Goal: Task Accomplishment & Management: Use online tool/utility

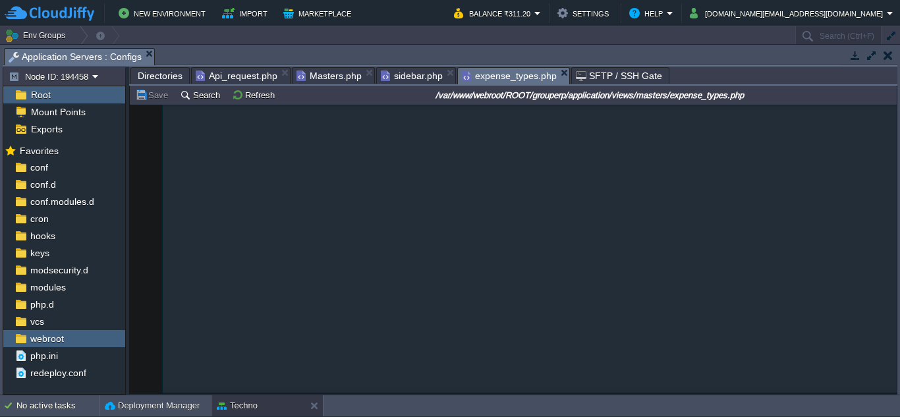
scroll to position [889, 0]
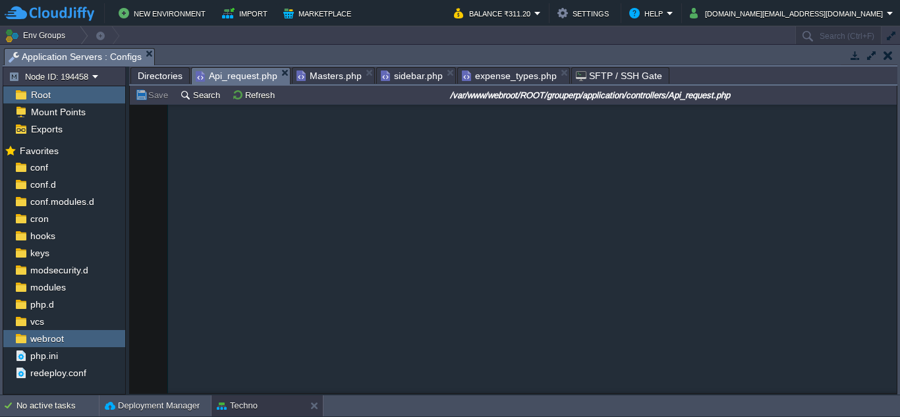
click at [240, 76] on span "Api_request.php" at bounding box center [237, 76] width 82 height 16
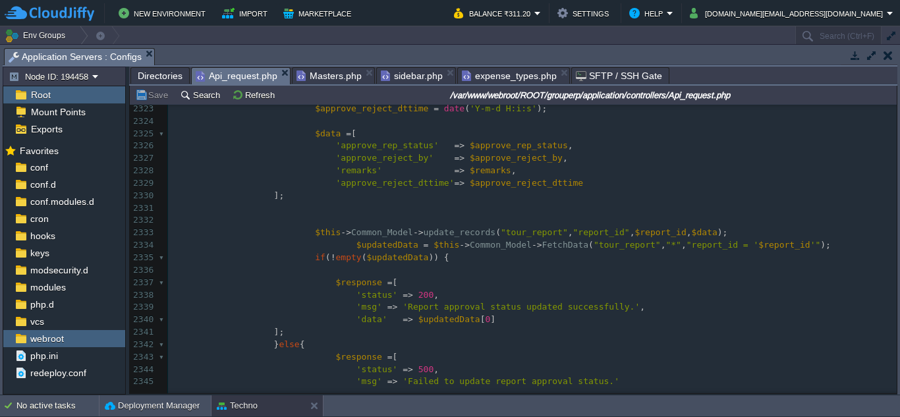
scroll to position [0, 0]
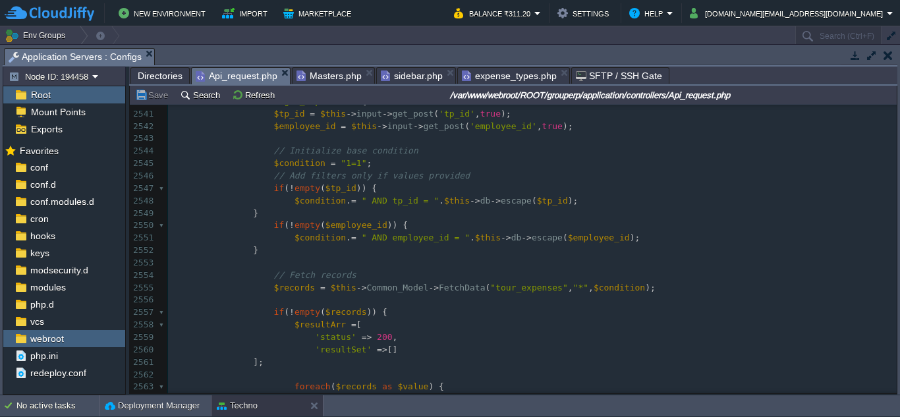
click at [262, 288] on div "x 'ExpenseSubTypePhoto' => $photo_url 2534 -> set_content_type ( 'application/j…" at bounding box center [532, 362] width 729 height 683
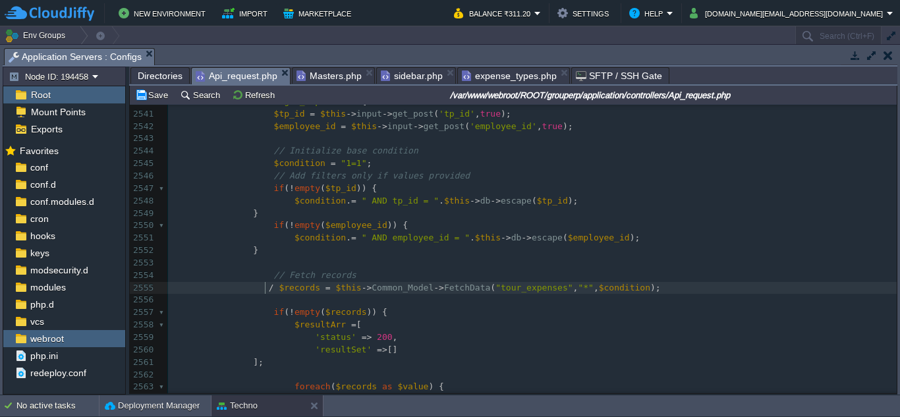
type textarea "//"
click at [672, 286] on pre "// $records = $this->Common_Model->FetchData("tour_expenses", "*", $condition);" at bounding box center [532, 288] width 729 height 13
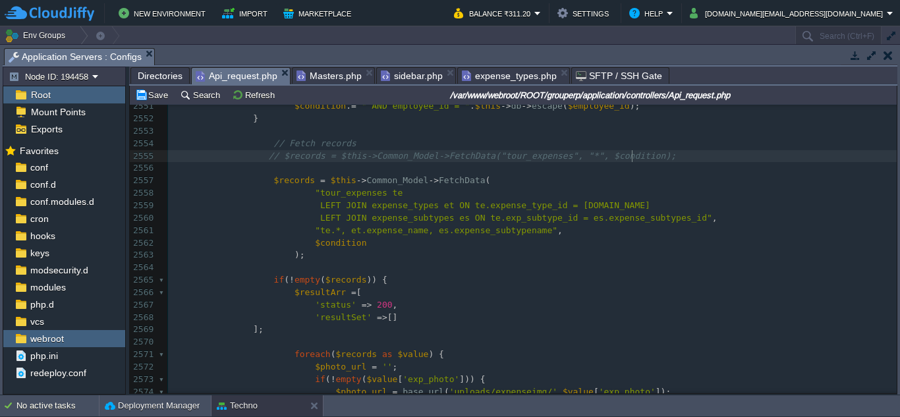
click at [652, 157] on pre "// $records = $this->Common_Model->FetchData("tour_expenses", "*", $condition);" at bounding box center [532, 156] width 729 height 13
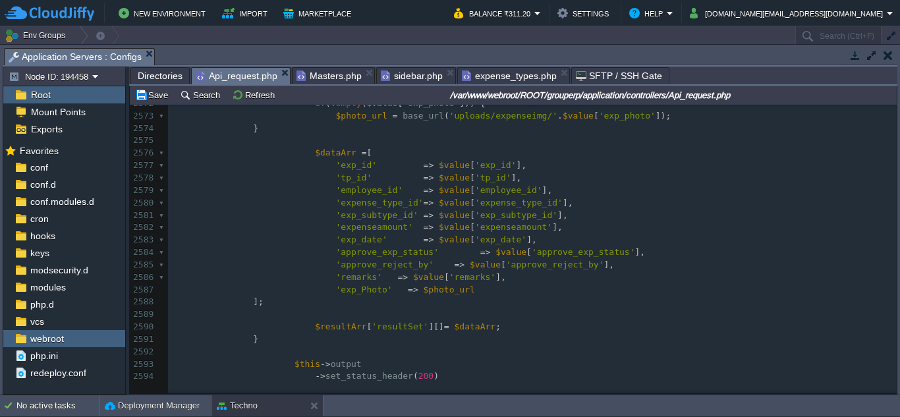
click at [548, 218] on pre "'exp_subtype_id' => $value [ 'exp_subtype_id' ]," at bounding box center [532, 216] width 729 height 13
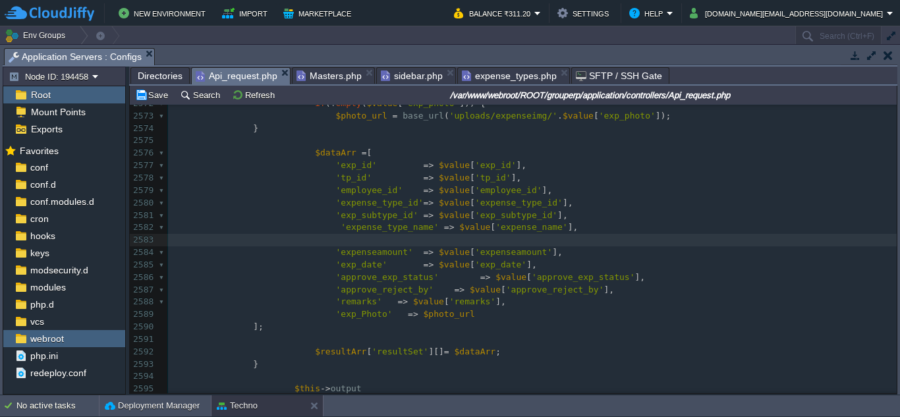
paste textarea
click at [316, 240] on span at bounding box center [251, 240] width 160 height 10
click at [322, 228] on div "x 'ExpenseSubTypePhoto' => $photo_url 2551 $condition . = " AND employee_id = "…" at bounding box center [532, 184] width 729 height 695
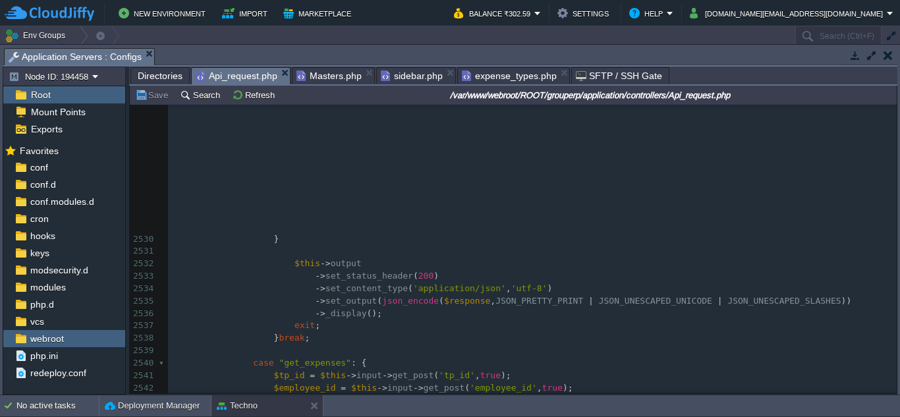
scroll to position [33238, 0]
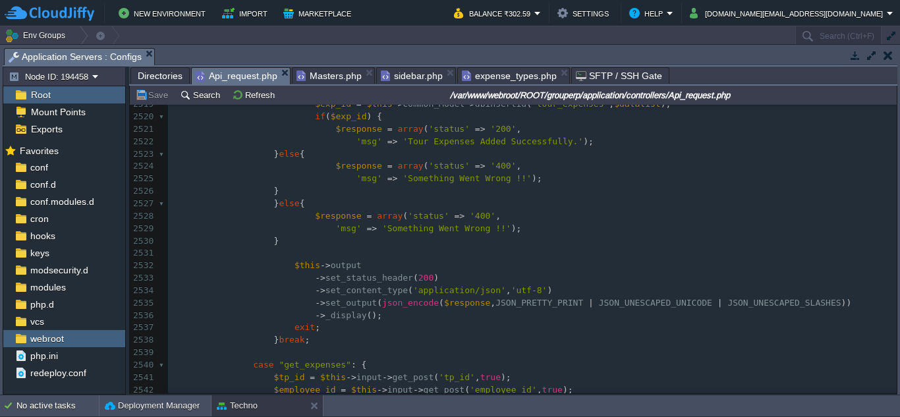
click at [491, 78] on span "expense_types.php" at bounding box center [509, 76] width 95 height 16
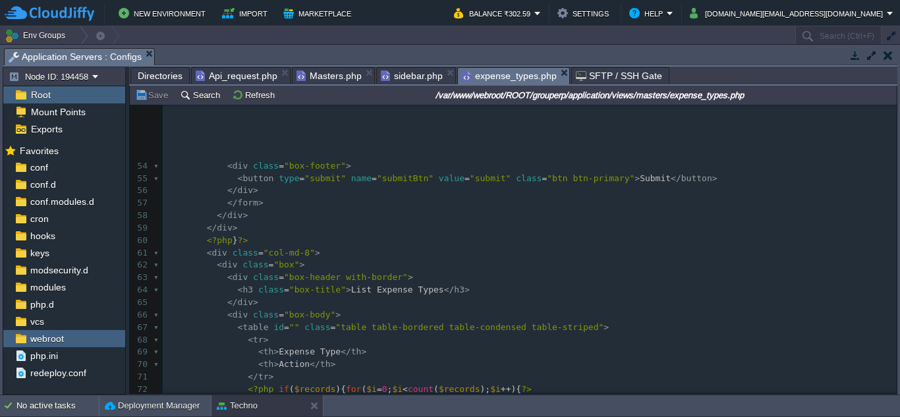
scroll to position [560, 0]
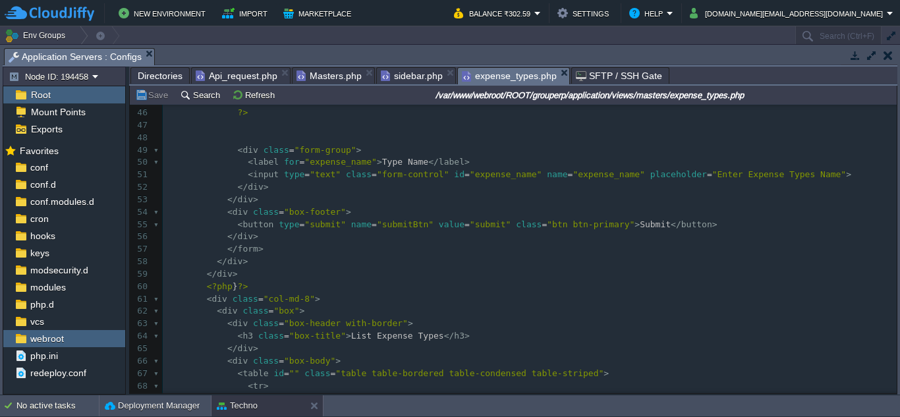
click at [318, 78] on span "Masters.php" at bounding box center [329, 76] width 65 height 16
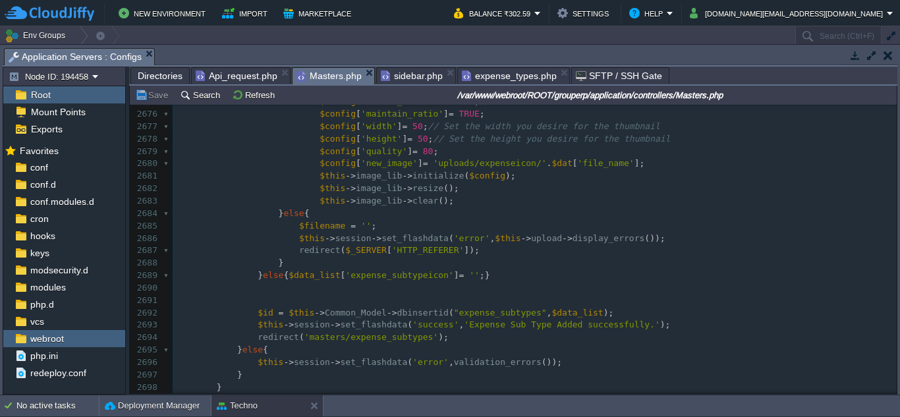
scroll to position [39987, 0]
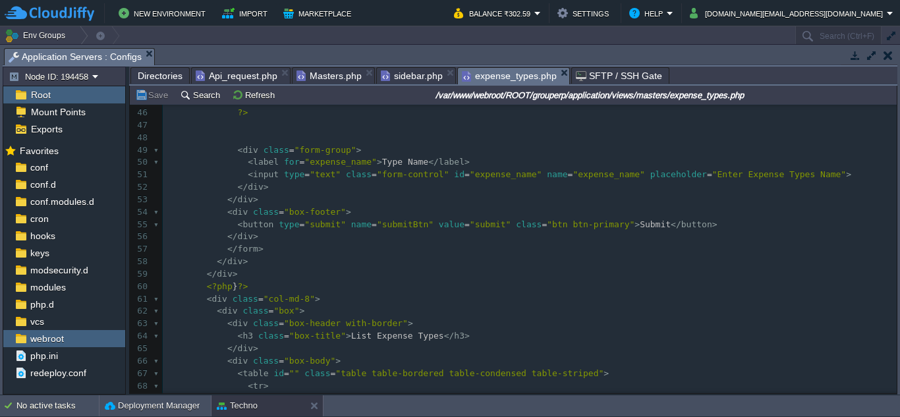
click at [489, 78] on span "expense_types.php" at bounding box center [509, 76] width 95 height 16
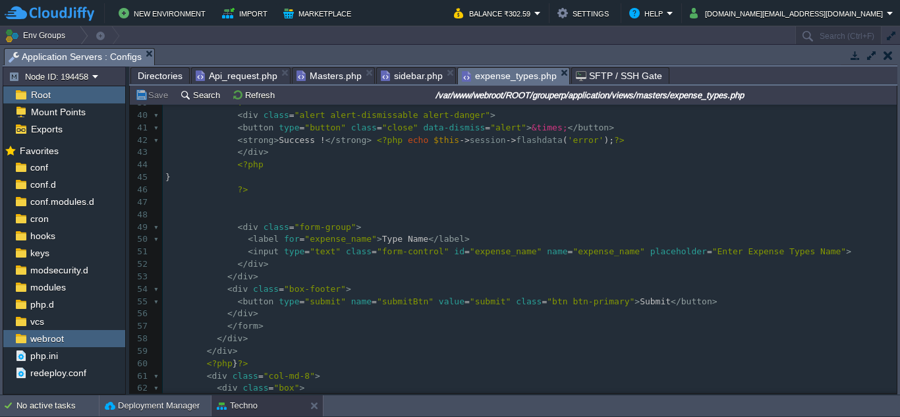
scroll to position [494, 0]
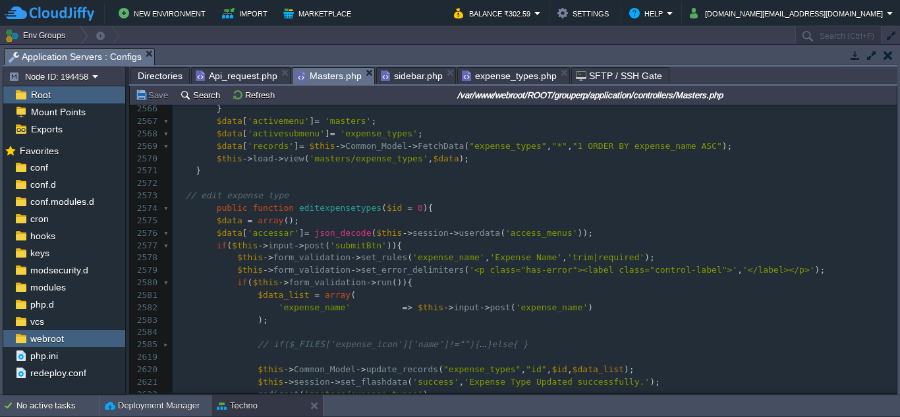
click at [316, 77] on span "Masters.php" at bounding box center [329, 76] width 65 height 16
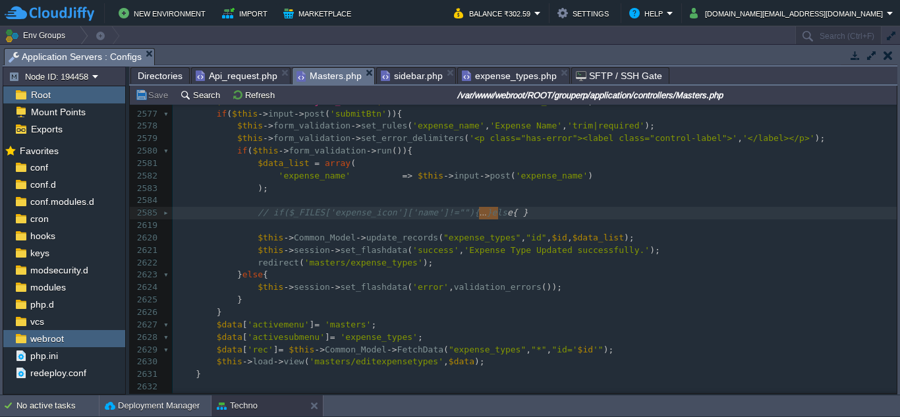
scroll to position [39432, 0]
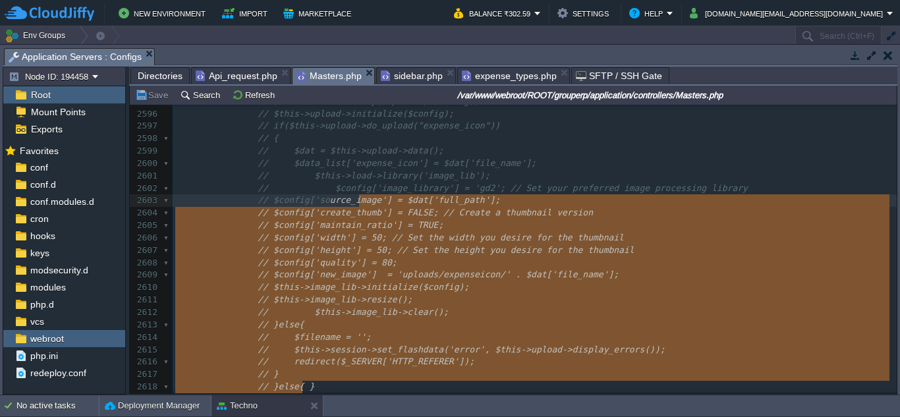
type textarea "g['source_image'] = $dat['full_path']; // $config['create_thumb'] = FALSE; // C…"
drag, startPoint x: 509, startPoint y: 215, endPoint x: 351, endPoint y: 206, distance: 158.5
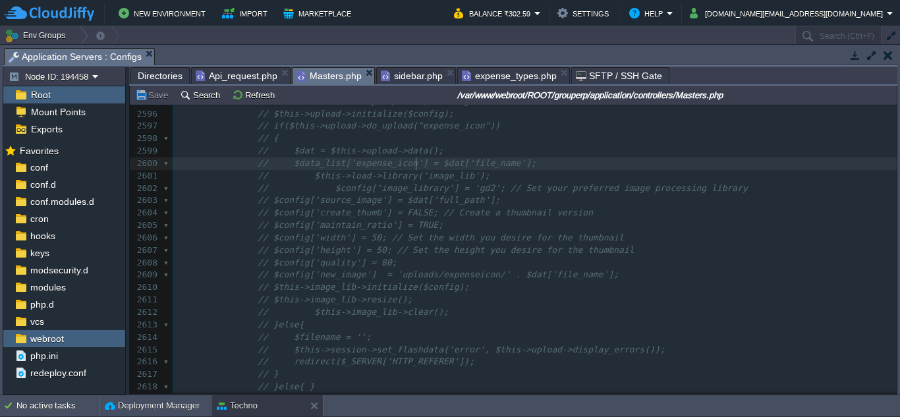
click at [413, 163] on span "// $data_list['expense_icon'] = $dat['file_name'];" at bounding box center [397, 163] width 279 height 10
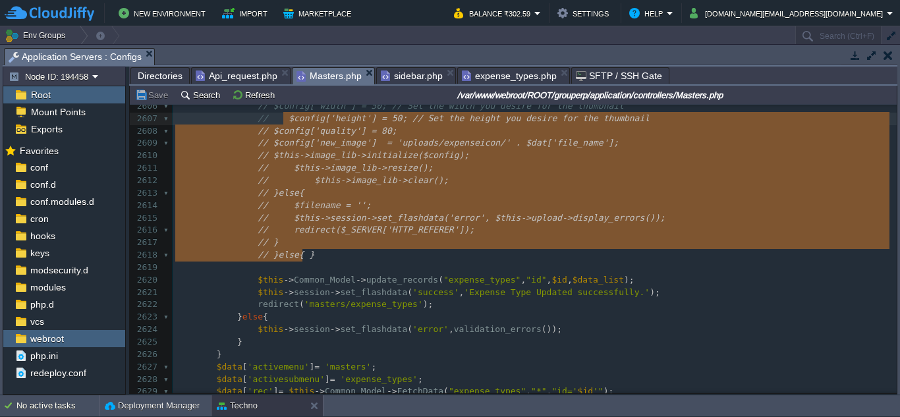
scroll to position [39559, 0]
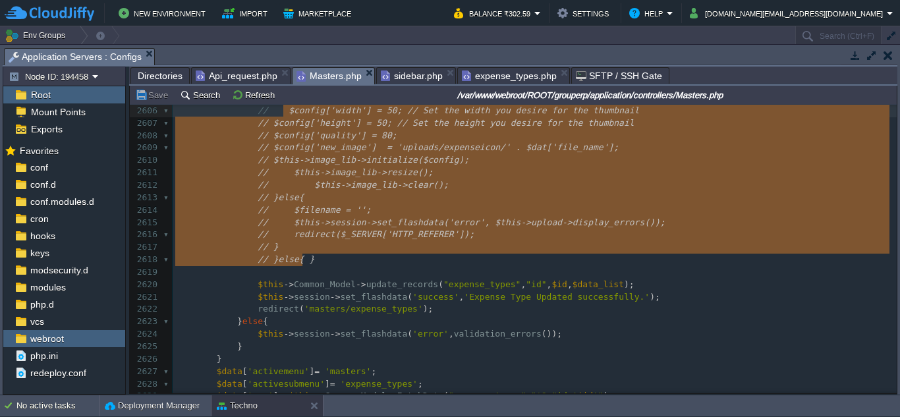
type textarea "-"
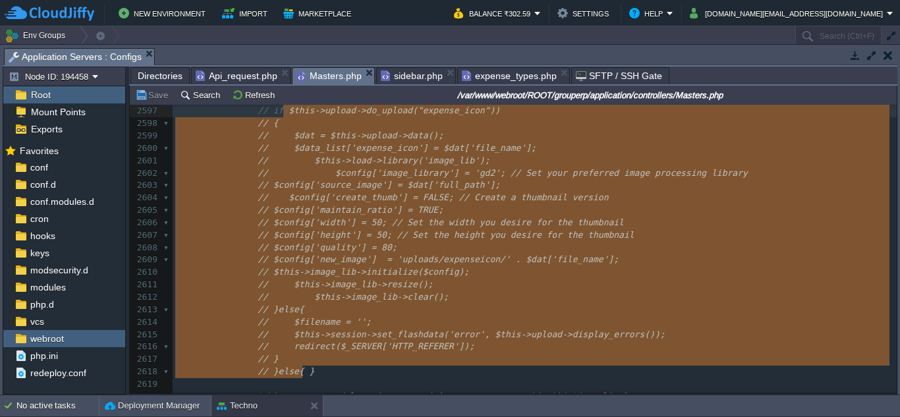
scroll to position [39435, 0]
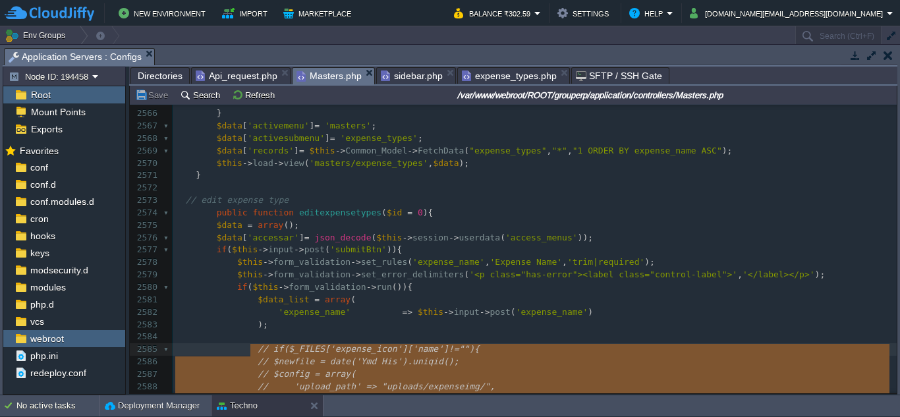
drag, startPoint x: 311, startPoint y: 255, endPoint x: 260, endPoint y: 351, distance: 108.2
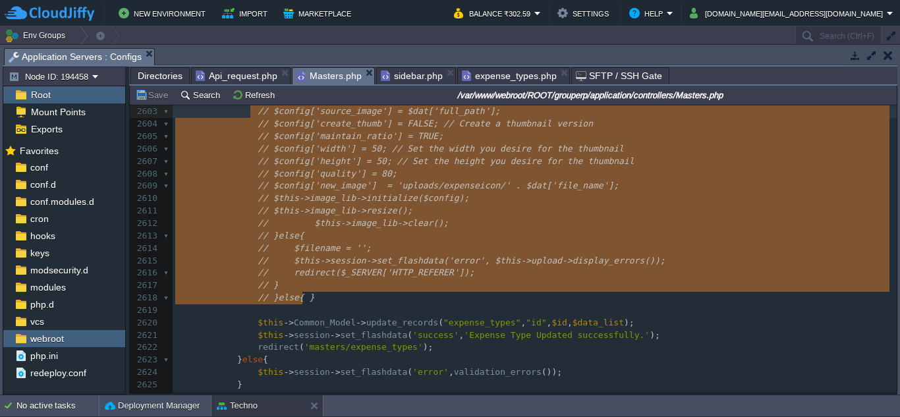
type textarea "-"
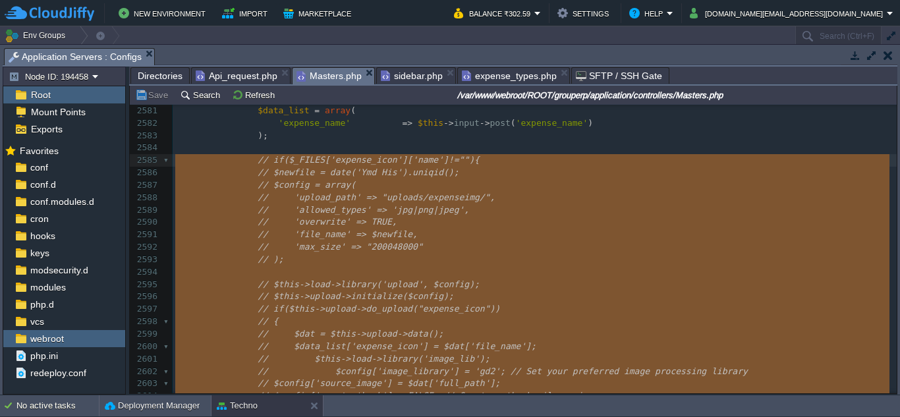
drag, startPoint x: 305, startPoint y: 300, endPoint x: 151, endPoint y: 166, distance: 204.1
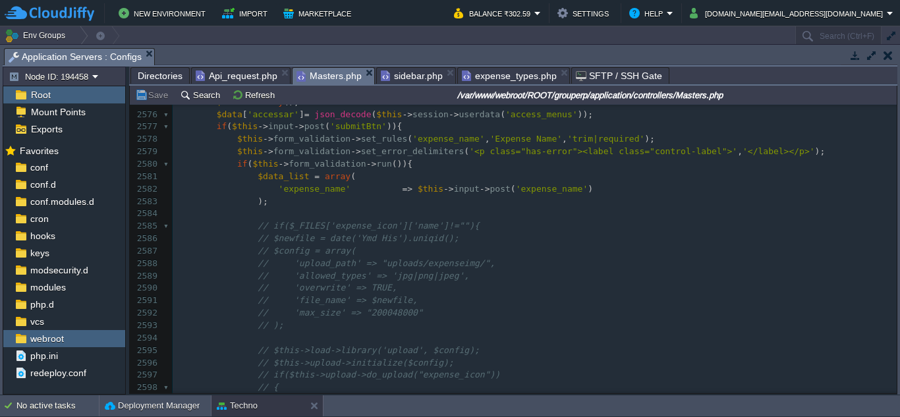
click at [261, 224] on div "xxxxxxxxxx // if($_FILES['expense_icon']['name']!=""){ 2565 } 2566 } 2567 $data…" at bounding box center [535, 239] width 724 height 534
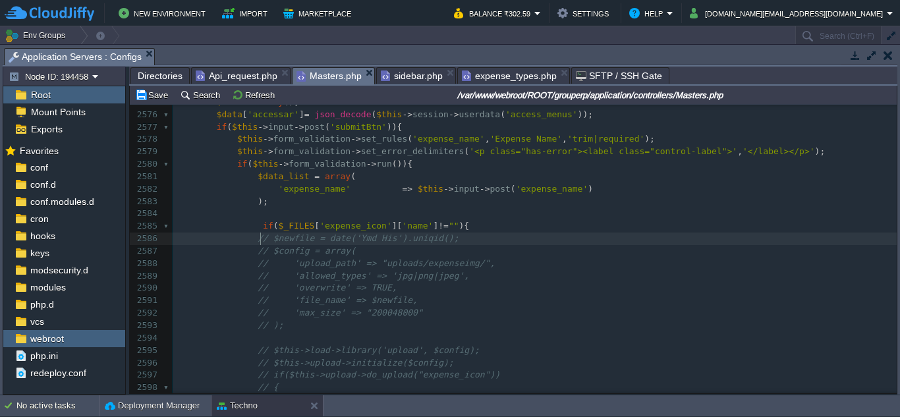
click at [260, 241] on div "xxxxxxxxxx // if($_FILES['expense_icon']['name']!=""){ 2565 } 2566 } 2567 $data…" at bounding box center [535, 239] width 724 height 534
click at [260, 251] on div "xxxxxxxxxx // if($_FILES['expense_icon']['name']!=""){ 2565 } 2566 } 2567 $data…" at bounding box center [535, 239] width 724 height 534
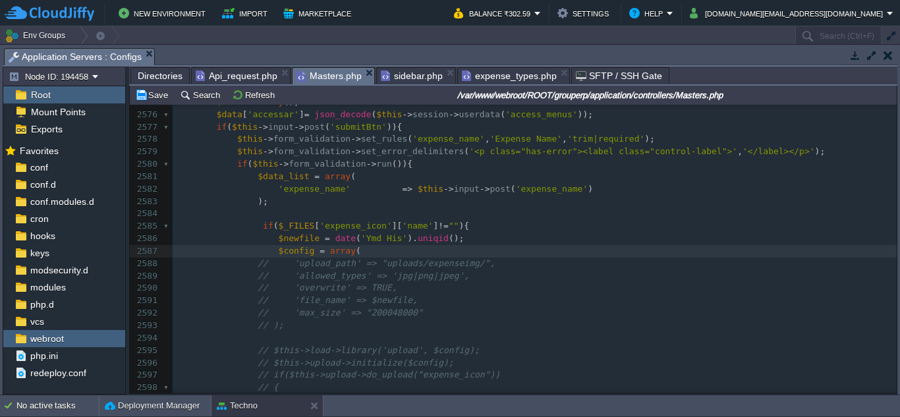
click at [261, 264] on div "xxxxxxxxxx // if($_FILES['expense_icon']['name']!=""){ 2565 } 2566 } 2567 $data…" at bounding box center [535, 239] width 724 height 534
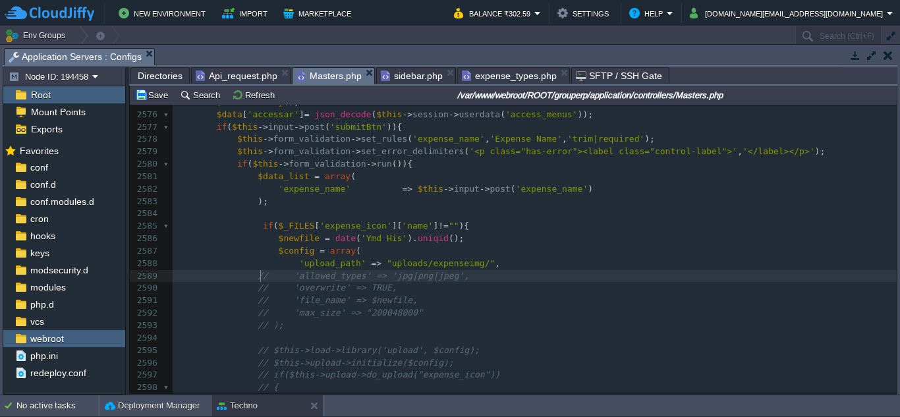
click at [260, 275] on div "xxxxxxxxxx // if($_FILES['expense_icon']['name']!=""){ 2565 } 2566 } 2567 $data…" at bounding box center [535, 239] width 724 height 534
click at [263, 288] on span "// 'overwrite' => TRUE," at bounding box center [327, 288] width 139 height 10
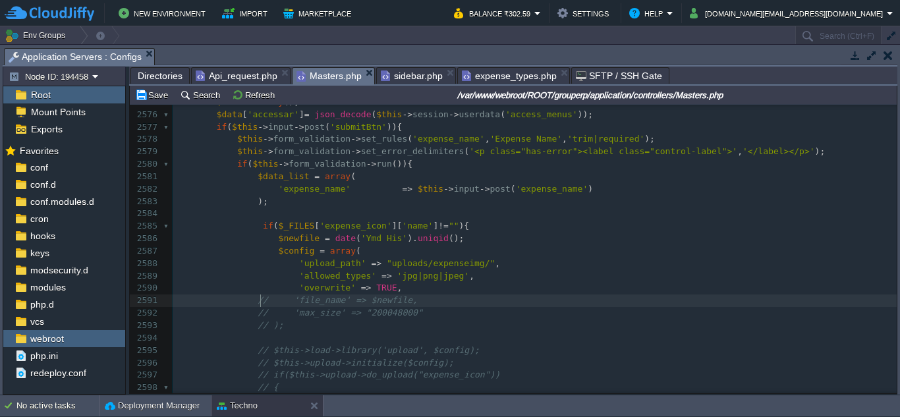
click at [262, 298] on div "xxxxxxxxxx // if($_FILES['expense_icon']['name']!=""){ 2565 } 2566 } 2567 $data…" at bounding box center [535, 239] width 724 height 534
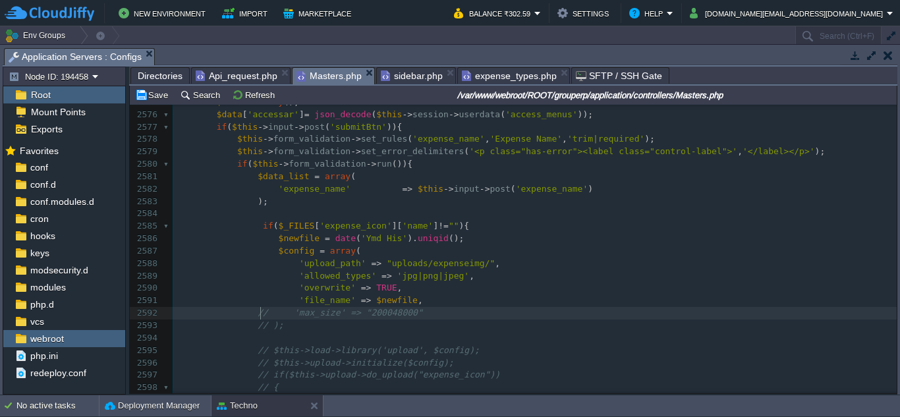
click at [262, 313] on div "xxxxxxxxxx // if($_FILES['expense_icon']['name']!=""){ 2565 } 2566 } 2567 $data…" at bounding box center [535, 239] width 724 height 534
click at [260, 328] on div "xxxxxxxxxx // if($_FILES['expense_icon']['name']!=""){ 2565 } 2566 } 2567 $data…" at bounding box center [535, 239] width 724 height 534
click at [262, 353] on div "xxxxxxxxxx // if($_FILES['expense_icon']['name']!=""){ 2565 } 2566 } 2567 $data…" at bounding box center [535, 239] width 724 height 534
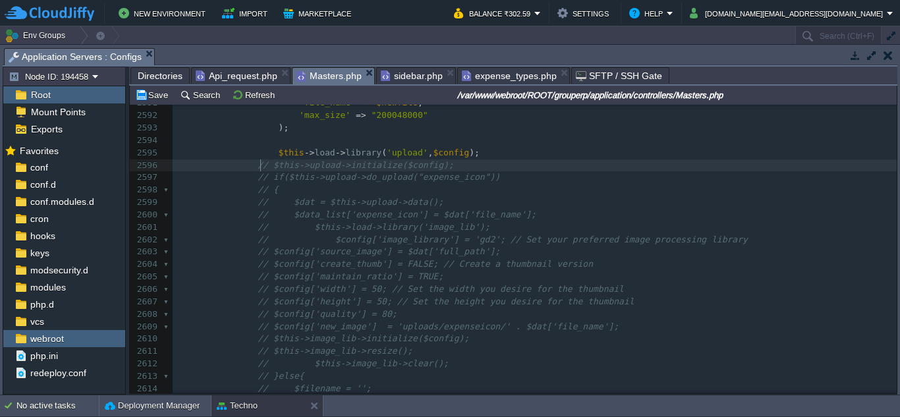
click at [260, 165] on div "xxxxxxxxxx // if($_FILES['expense_icon']['name']!=""){ 2565 } 2566 } 2567 $data…" at bounding box center [535, 140] width 724 height 733
click at [260, 177] on div "xxxxxxxxxx // if($_FILES['expense_icon']['name']!=""){ 2565 } 2566 } 2567 $data…" at bounding box center [535, 140] width 724 height 733
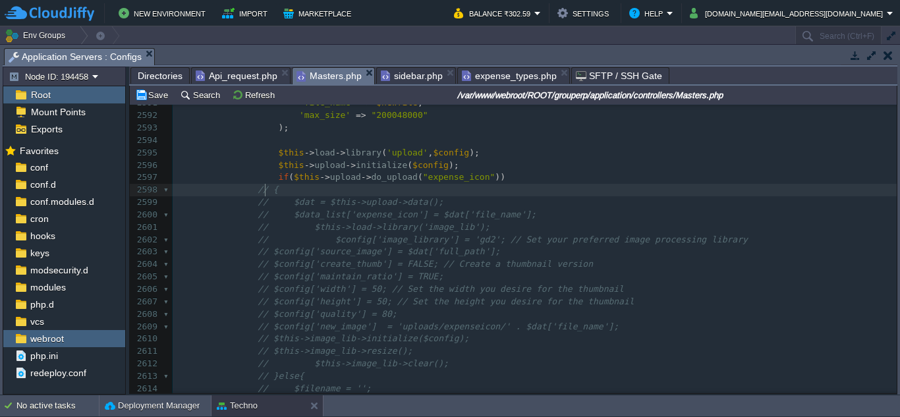
click at [264, 191] on div "xxxxxxxxxx // if($_FILES['expense_icon']['name']!=""){ 2565 } 2566 } 2567 $data…" at bounding box center [535, 140] width 724 height 733
click at [260, 191] on div "xxxxxxxxxx // if($_FILES['expense_icon']['name']!=""){ 2565 } 2566 } 2567 $data…" at bounding box center [535, 140] width 724 height 733
click at [261, 200] on div "xxxxxxxxxx // if($_FILES['expense_icon']['name']!=""){ 2565 } 2566 } 2567 $data…" at bounding box center [535, 140] width 724 height 733
click at [260, 213] on div "xxxxxxxxxx // if($_FILES['expense_icon']['name']!=""){ 2565 } 2566 } 2567 $data…" at bounding box center [535, 140] width 724 height 733
click at [260, 225] on div "xxxxxxxxxx // if($_FILES['expense_icon']['name']!=""){ 2565 } 2566 } 2567 $data…" at bounding box center [535, 140] width 724 height 733
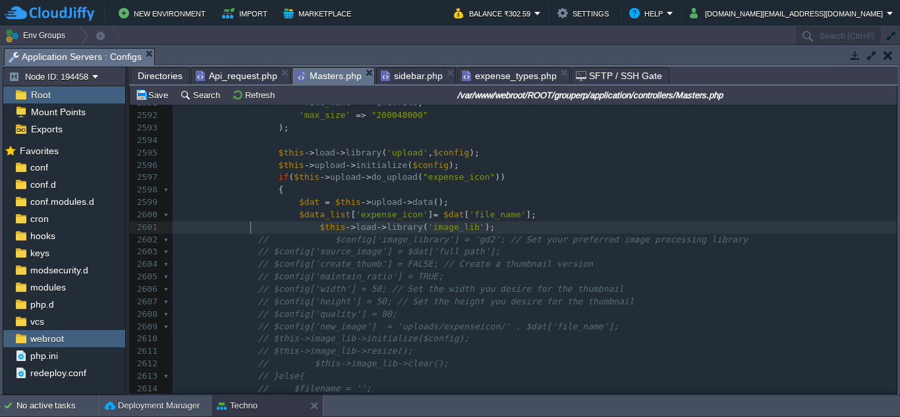
click at [260, 240] on div "xxxxxxxxxx // if($_FILES['expense_icon']['name']!=""){ 2565 } 2566 } 2567 $data…" at bounding box center [535, 140] width 724 height 733
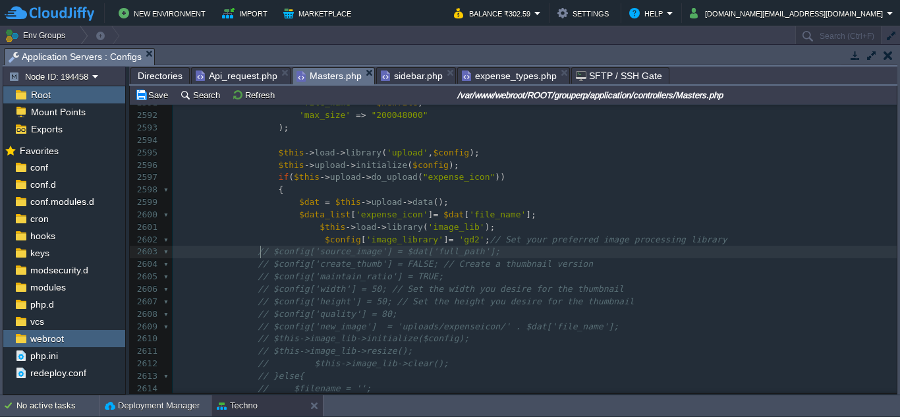
click at [260, 249] on div "xxxxxxxxxx // if($_FILES['expense_icon']['name']!=""){ 2565 } 2566 } 2567 $data…" at bounding box center [535, 140] width 724 height 733
click at [260, 262] on div "xxxxxxxxxx // if($_FILES['expense_icon']['name']!=""){ 2565 } 2566 } 2567 $data…" at bounding box center [535, 140] width 724 height 733
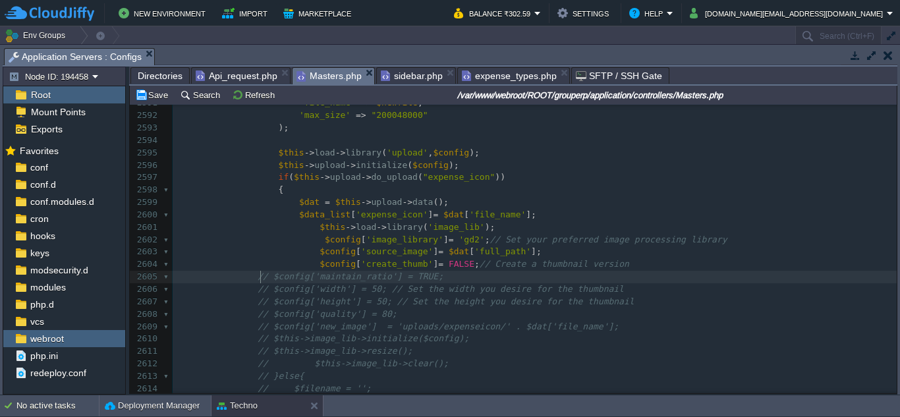
click at [260, 274] on div "xxxxxxxxxx // if($_FILES['expense_icon']['name']!=""){ 2565 } 2566 } 2567 $data…" at bounding box center [535, 140] width 724 height 733
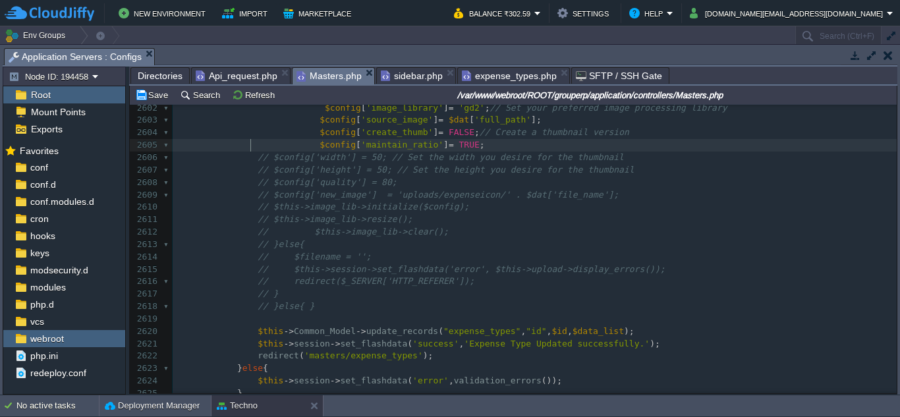
click at [262, 159] on div "xxxxxxxxxx // if($_FILES['expense_icon']['name']!=""){ 2588 'upload_path' => "u…" at bounding box center [535, 251] width 724 height 646
click at [259, 171] on span "// $config['height'] = 50; // Set the height you desire for the thumbnail" at bounding box center [446, 170] width 376 height 10
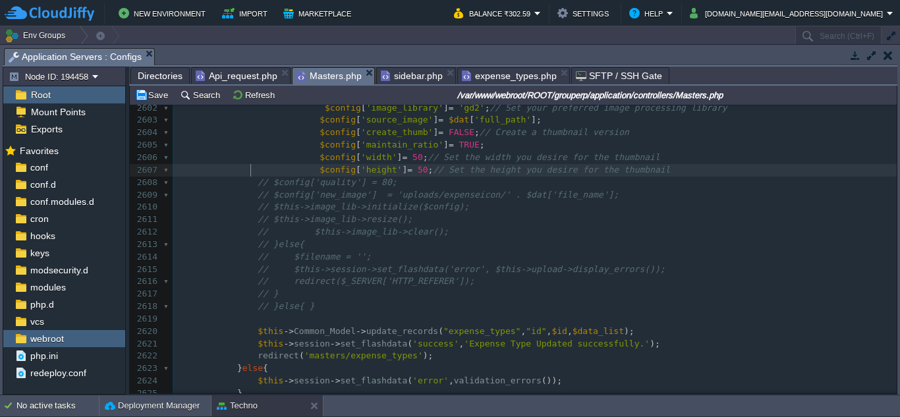
click at [261, 183] on div "xxxxxxxxxx // if($_FILES['expense_icon']['name']!=""){ 2588 'upload_path' => "u…" at bounding box center [535, 251] width 724 height 646
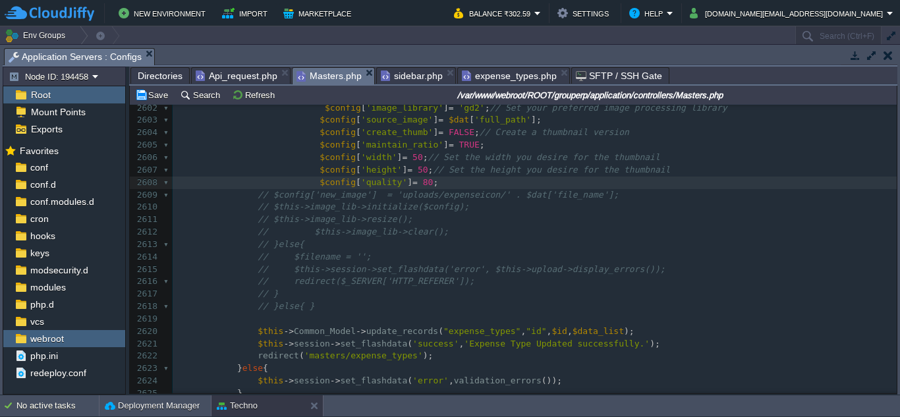
click at [260, 196] on div "xxxxxxxxxx // if($_FILES['expense_icon']['name']!=""){ 2588 'upload_path' => "u…" at bounding box center [535, 251] width 724 height 646
click at [259, 207] on span "// $this->image_lib->initialize($config);" at bounding box center [364, 207] width 212 height 10
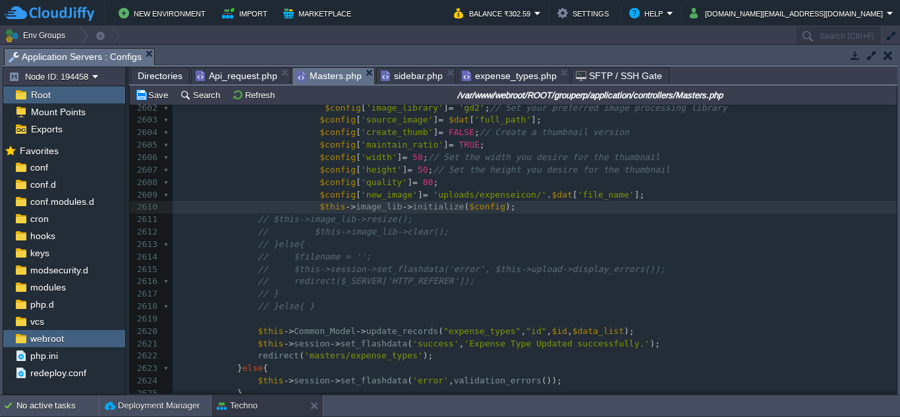
click at [260, 219] on div "xxxxxxxxxx // if($_FILES['expense_icon']['name']!=""){ 2588 'upload_path' => "u…" at bounding box center [535, 251] width 724 height 646
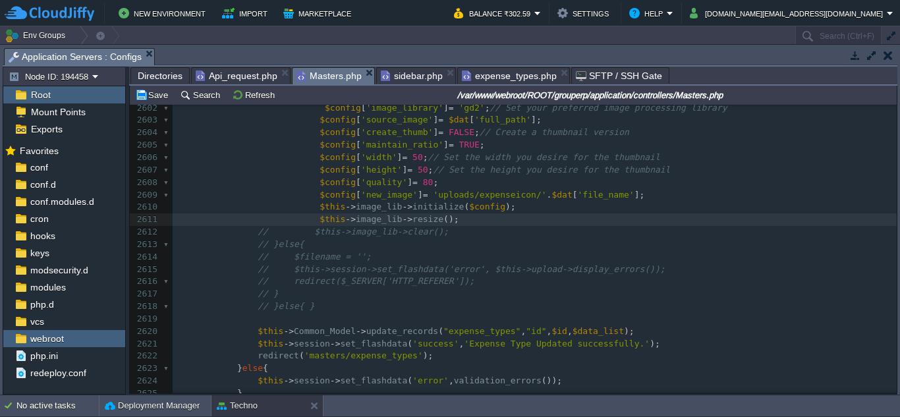
click at [260, 231] on div "xxxxxxxxxx // if($_FILES['expense_icon']['name']!=""){ 2588 'upload_path' => "u…" at bounding box center [535, 251] width 724 height 646
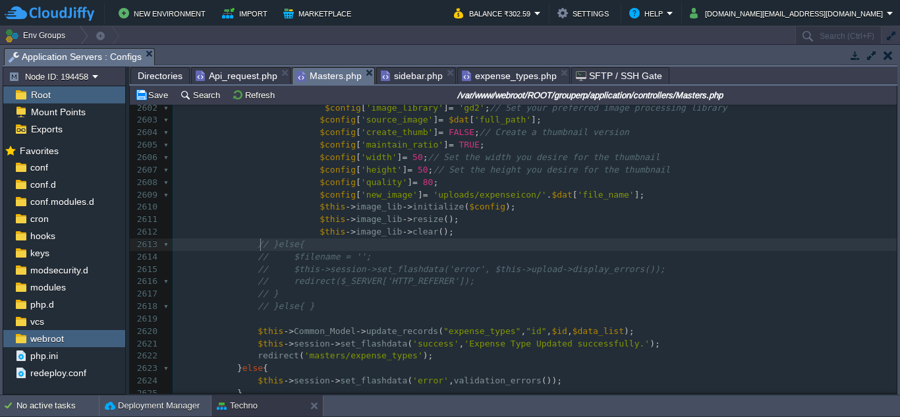
click at [260, 240] on div "xxxxxxxxxx // if($_FILES['expense_icon']['name']!=""){ 2588 'upload_path' => "u…" at bounding box center [535, 251] width 724 height 646
click at [260, 256] on div "xxxxxxxxxx // if($_FILES['expense_icon']['name']!=""){ 2588 'upload_path' => "u…" at bounding box center [535, 251] width 724 height 646
click at [260, 269] on div "xxxxxxxxxx // if($_FILES['expense_icon']['name']!=""){ 2588 'upload_path' => "u…" at bounding box center [535, 251] width 724 height 646
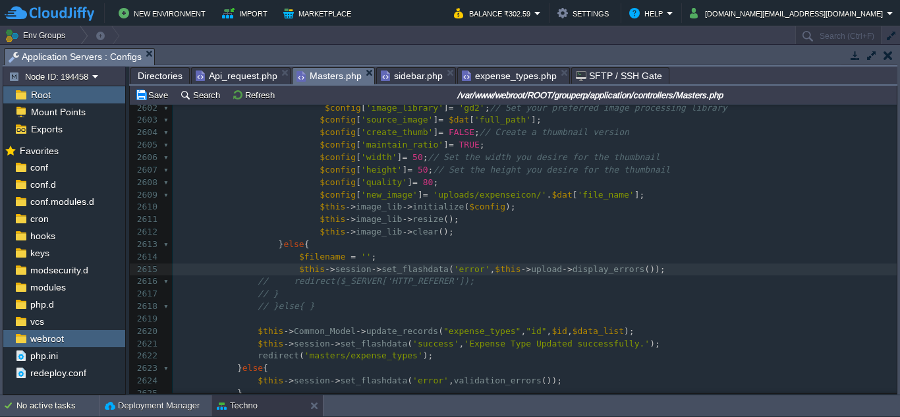
click at [258, 280] on div "xxxxxxxxxx // if($_FILES['expense_icon']['name']!=""){ 2588 'upload_path' => "u…" at bounding box center [535, 251] width 724 height 646
click at [261, 280] on div "xxxxxxxxxx // if($_FILES['expense_icon']['name']!=""){ 2588 'upload_path' => "u…" at bounding box center [535, 251] width 724 height 646
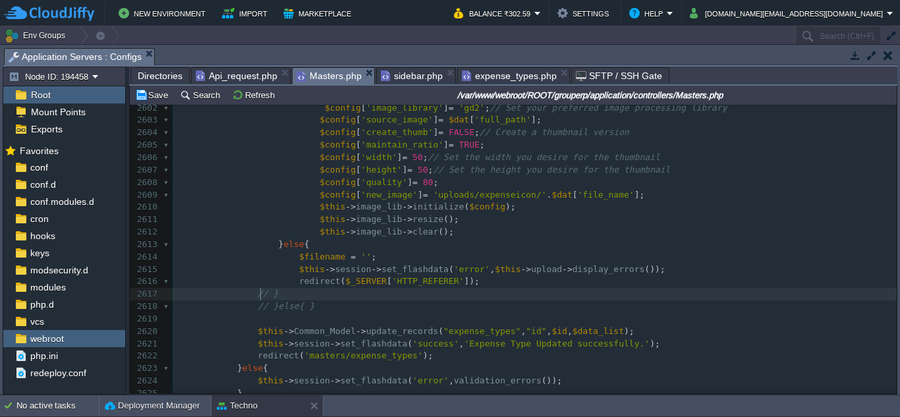
click at [261, 293] on div "xxxxxxxxxx // if($_FILES['expense_icon']['name']!=""){ 2588 'upload_path' => "u…" at bounding box center [535, 251] width 724 height 646
click at [260, 306] on div "xxxxxxxxxx // if($_FILES['expense_icon']['name']!=""){ 2588 'upload_path' => "u…" at bounding box center [535, 251] width 724 height 646
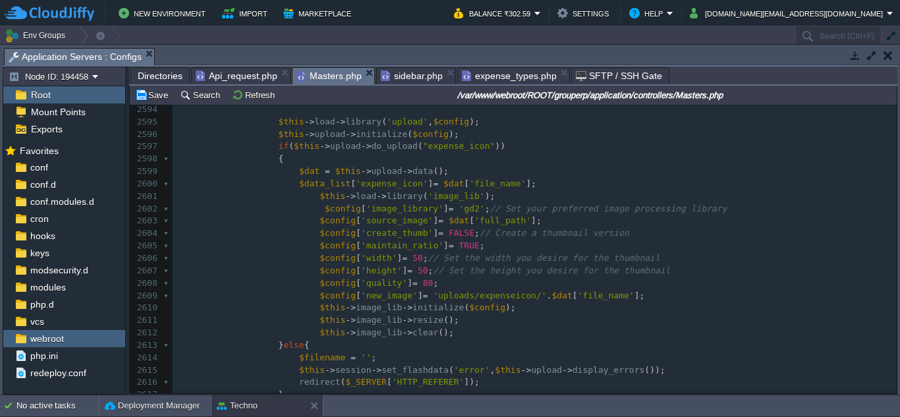
scroll to position [39380, 0]
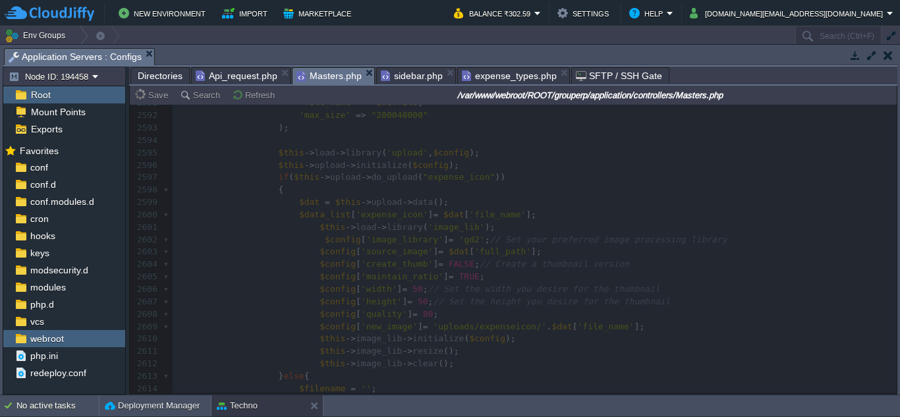
click at [497, 77] on span "expense_types.php" at bounding box center [509, 76] width 95 height 16
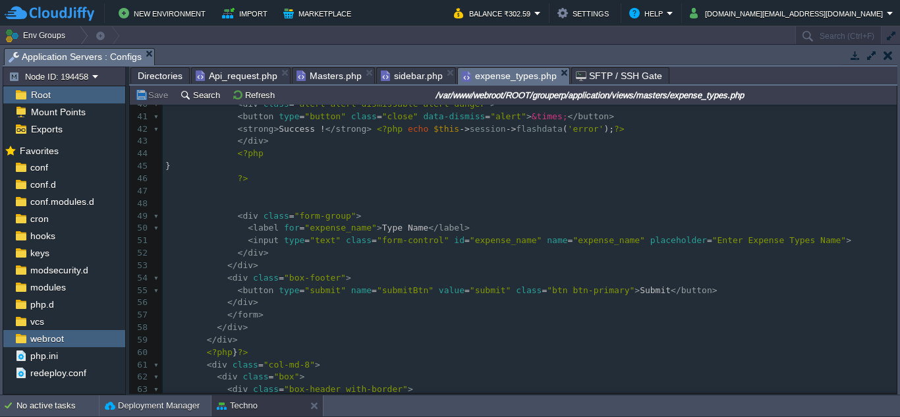
click at [360, 248] on pre "</ div >" at bounding box center [530, 253] width 734 height 13
click at [421, 308] on pre "</ div >" at bounding box center [530, 303] width 734 height 13
click at [429, 200] on pre at bounding box center [530, 204] width 734 height 13
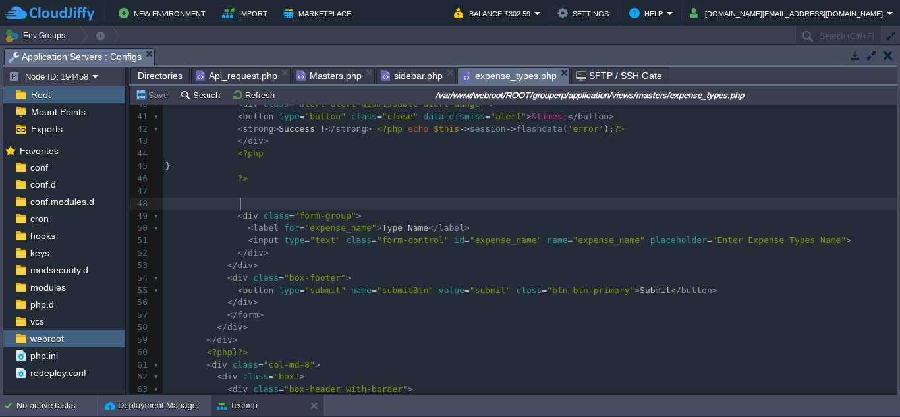
click at [315, 76] on span "Masters.php" at bounding box center [329, 76] width 65 height 16
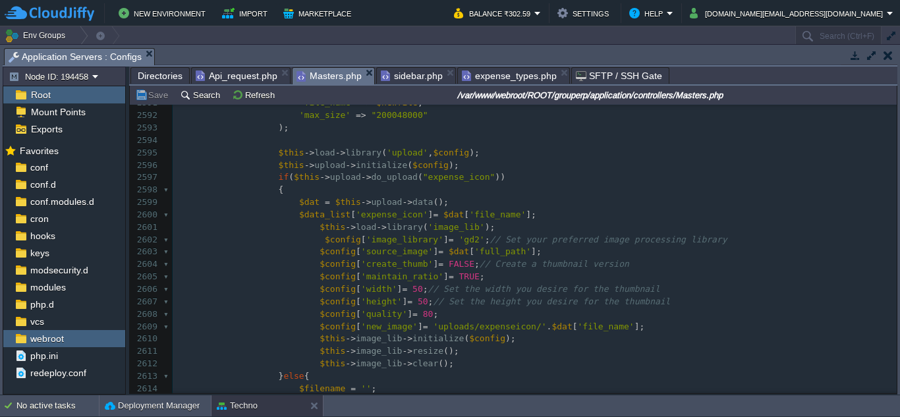
click at [500, 74] on span "expense_types.php" at bounding box center [509, 76] width 95 height 16
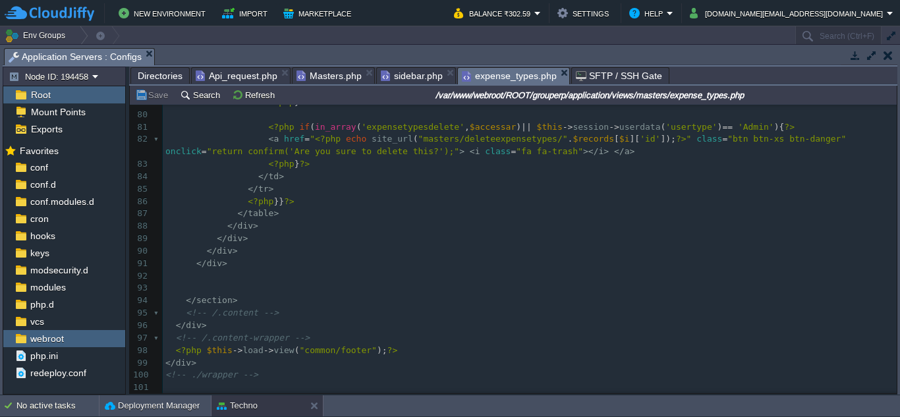
scroll to position [813, 0]
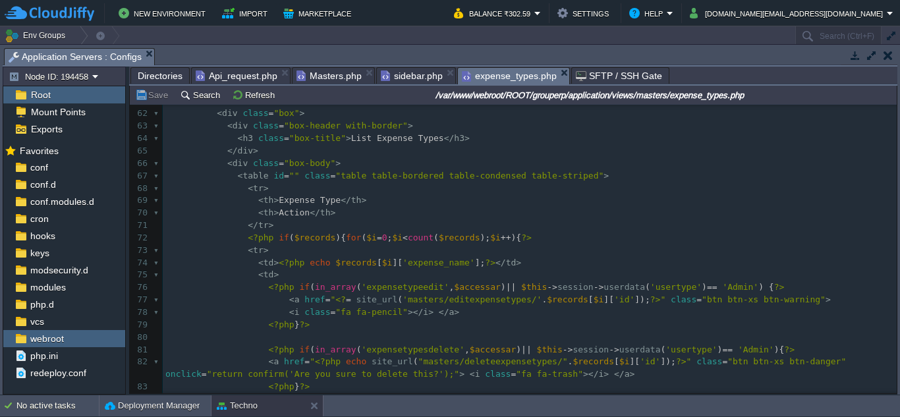
click at [162, 76] on span "Directories" at bounding box center [160, 76] width 45 height 16
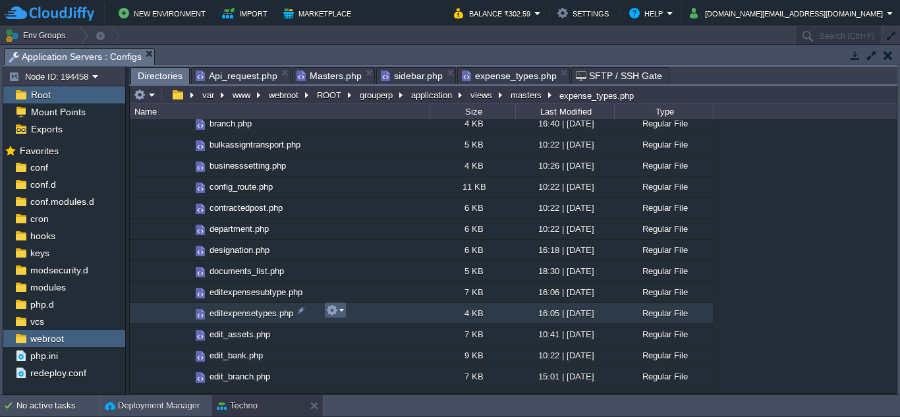
click at [343, 313] on em at bounding box center [335, 310] width 18 height 12
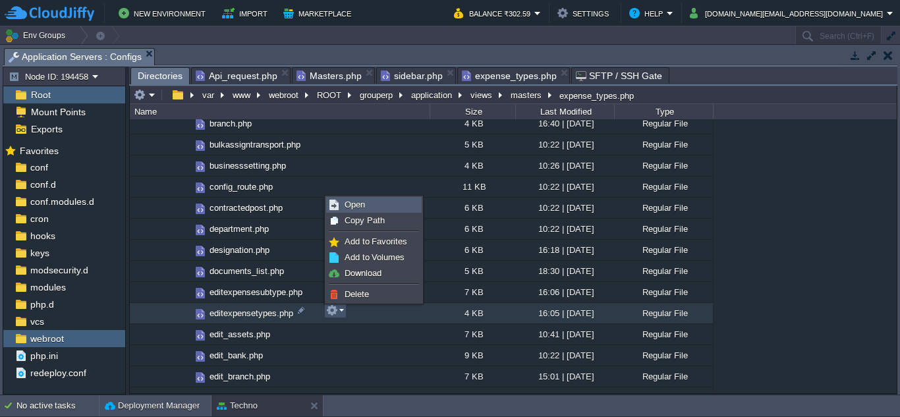
click at [362, 202] on span "Open" at bounding box center [355, 205] width 20 height 10
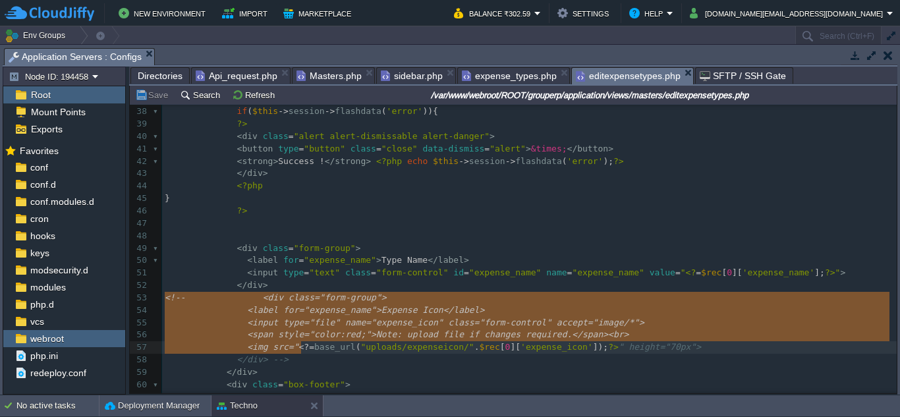
type textarea "<!-- <div class="form-group"> <label for="expense_name">Expense Icon</label> <i…"
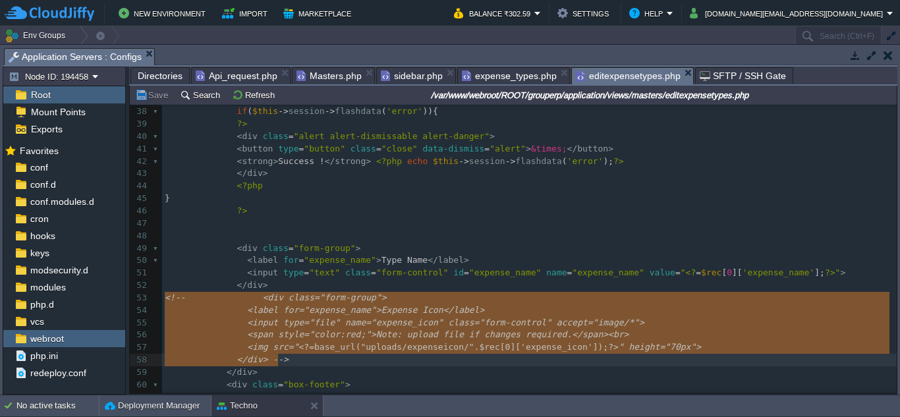
drag, startPoint x: 164, startPoint y: 297, endPoint x: 301, endPoint y: 356, distance: 149.1
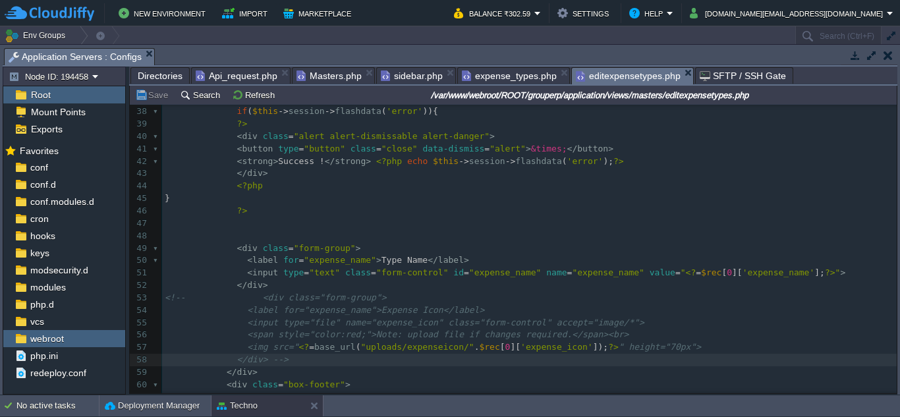
click at [183, 300] on div "x <?php $this -> load -> view ( "common/meta" ); ?> 27 < div class = "box-body"…" at bounding box center [529, 310] width 735 height 683
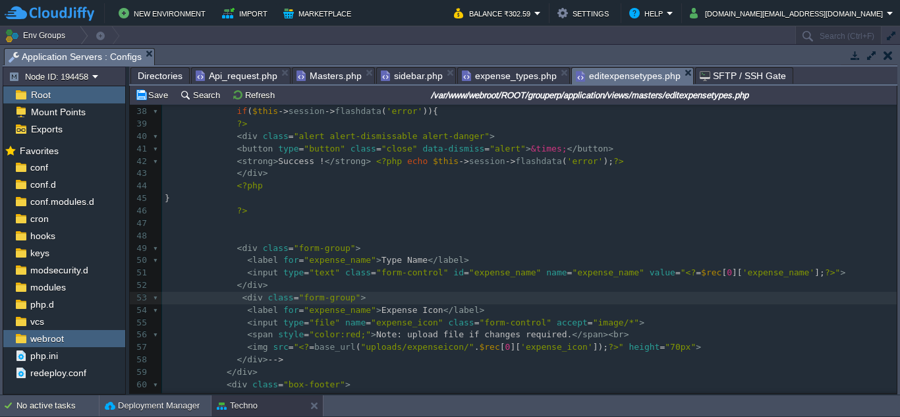
click at [282, 362] on div "xxxxxxxxxx <?php $this -> load -> view ( "common/meta" ); ?> 27 < div class = "…" at bounding box center [529, 310] width 735 height 683
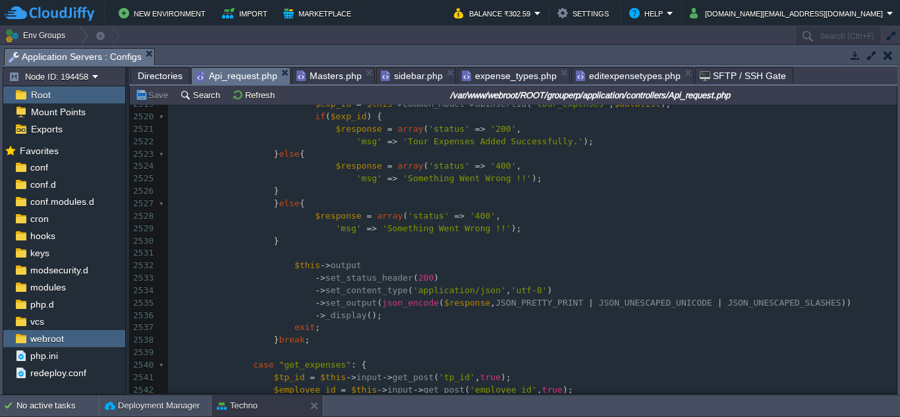
click at [234, 77] on span "Api_request.php" at bounding box center [237, 76] width 82 height 16
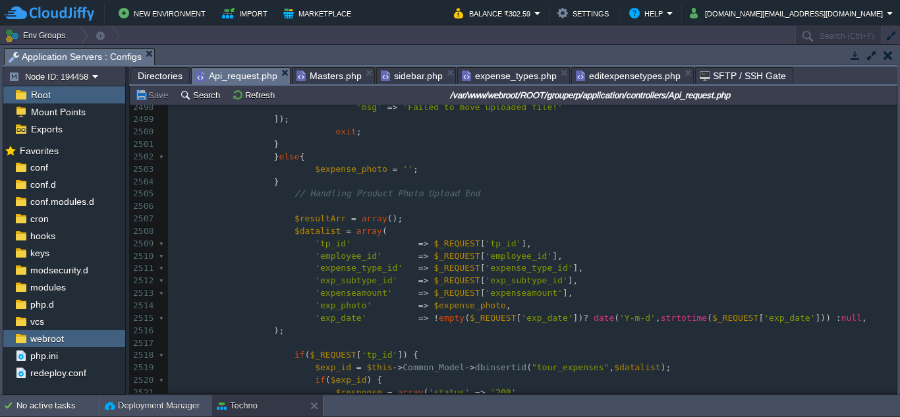
scroll to position [32932, 0]
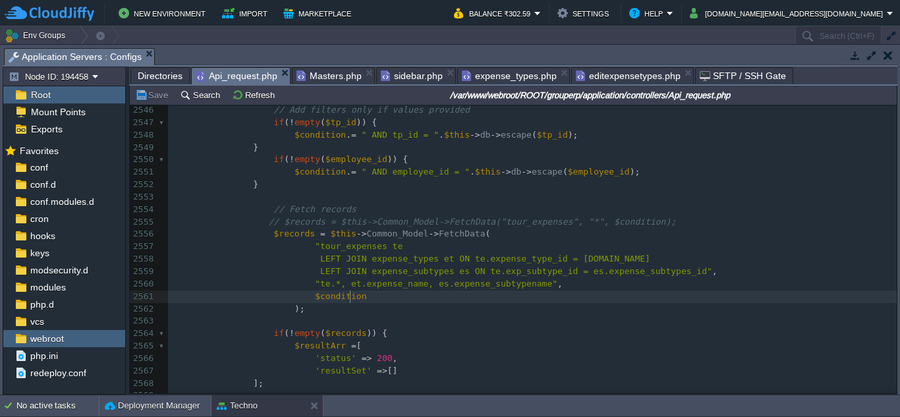
click at [372, 299] on pre "$condition" at bounding box center [532, 297] width 729 height 13
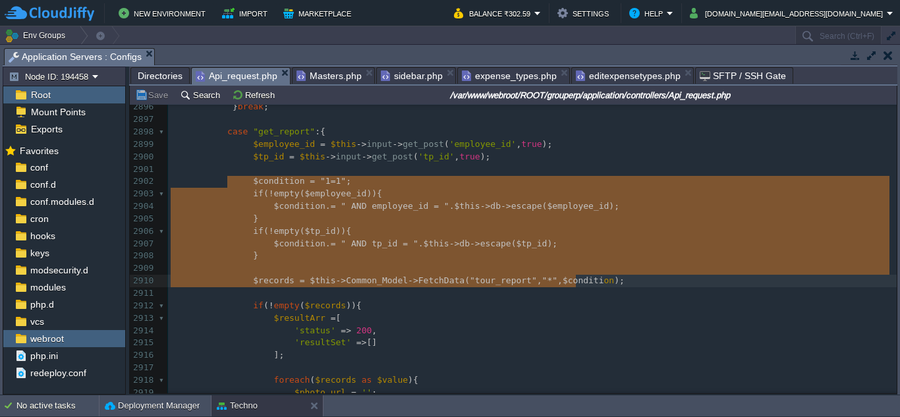
type textarea "$condition = "1=1"; if(!empty($employee_id)){ $condition .= " AND employee_id =…"
drag, startPoint x: 234, startPoint y: 184, endPoint x: 606, endPoint y: 285, distance: 385.9
click at [599, 294] on pre "​" at bounding box center [532, 293] width 729 height 13
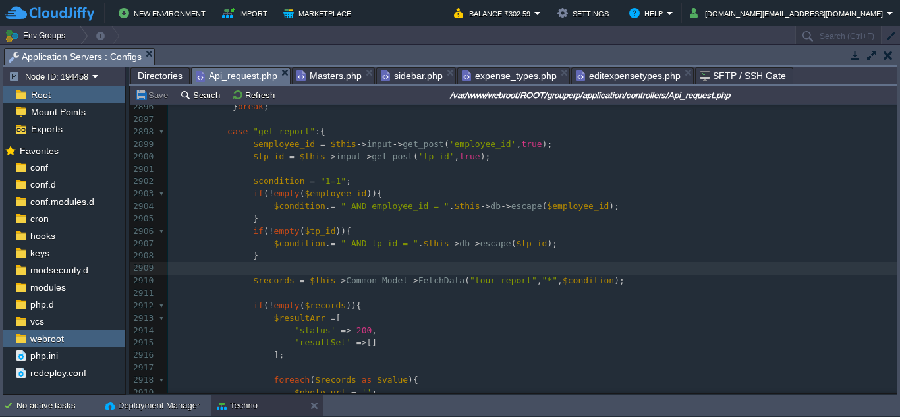
click at [519, 265] on pre "​" at bounding box center [532, 268] width 729 height 13
click at [590, 71] on span "editexpensetypes.php" at bounding box center [628, 76] width 105 height 16
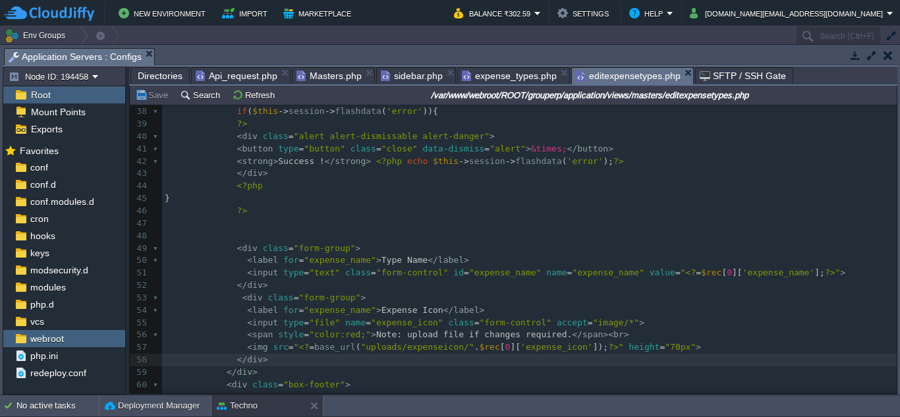
click at [489, 260] on pre "< label for = "expense_name" > Type Name </ label >" at bounding box center [529, 260] width 735 height 13
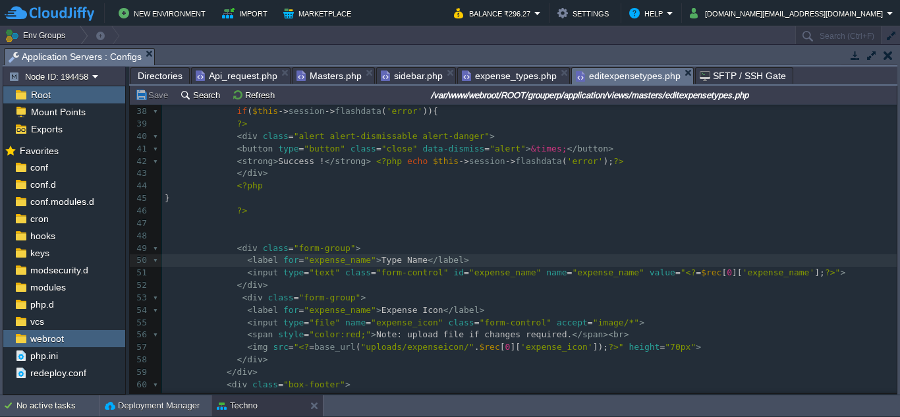
click at [246, 214] on pre "?>" at bounding box center [529, 211] width 735 height 13
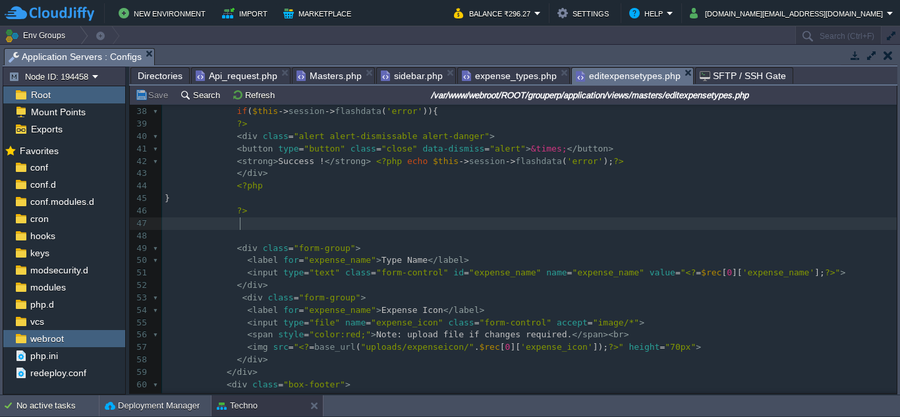
click at [535, 222] on pre at bounding box center [529, 223] width 735 height 13
click at [470, 75] on span "expense_types.php" at bounding box center [509, 76] width 95 height 16
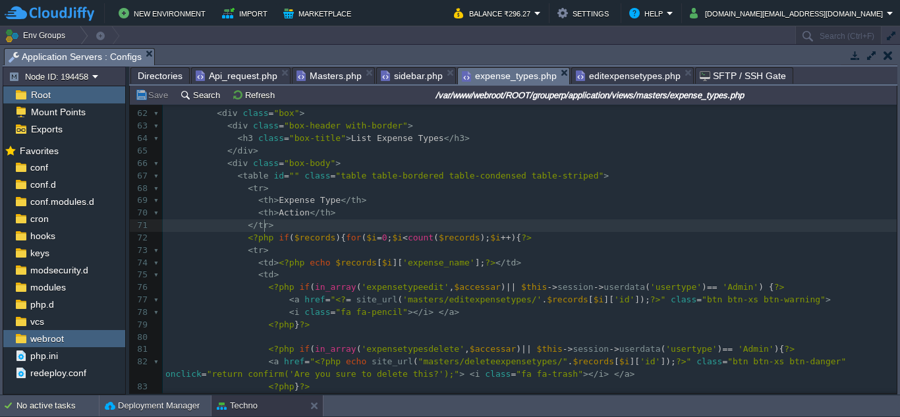
click at [440, 222] on pre "</ tr >" at bounding box center [530, 225] width 734 height 13
click at [394, 74] on span "sidebar.php" at bounding box center [412, 76] width 62 height 16
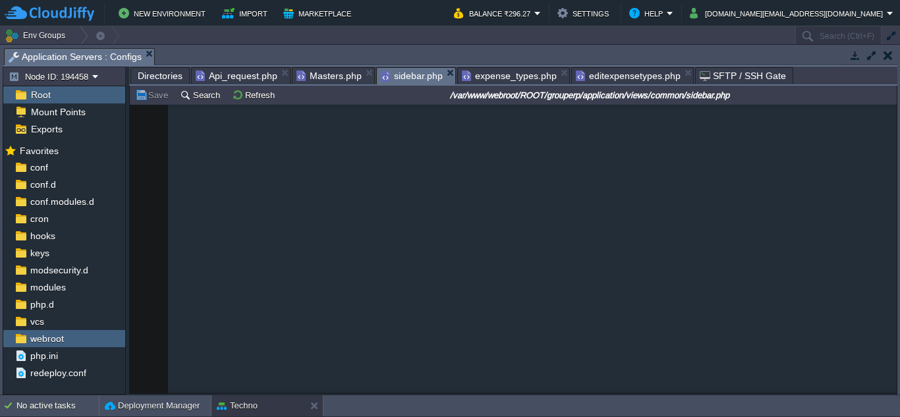
click at [329, 76] on span "Masters.php" at bounding box center [329, 76] width 65 height 16
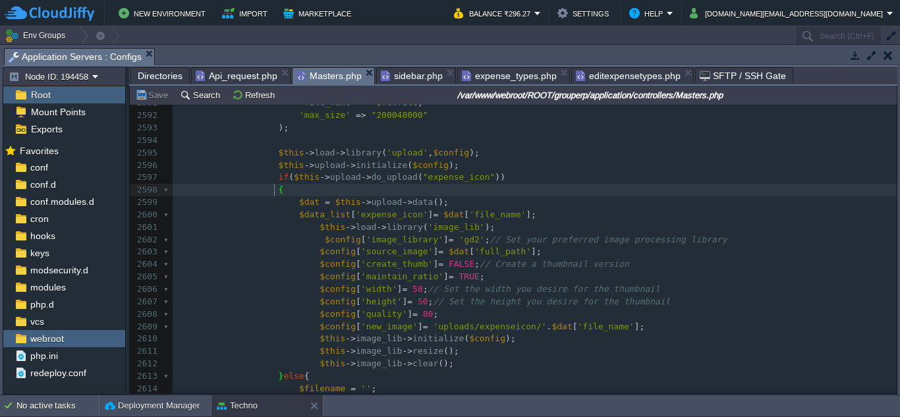
click at [244, 77] on span "Api_request.php" at bounding box center [237, 76] width 82 height 16
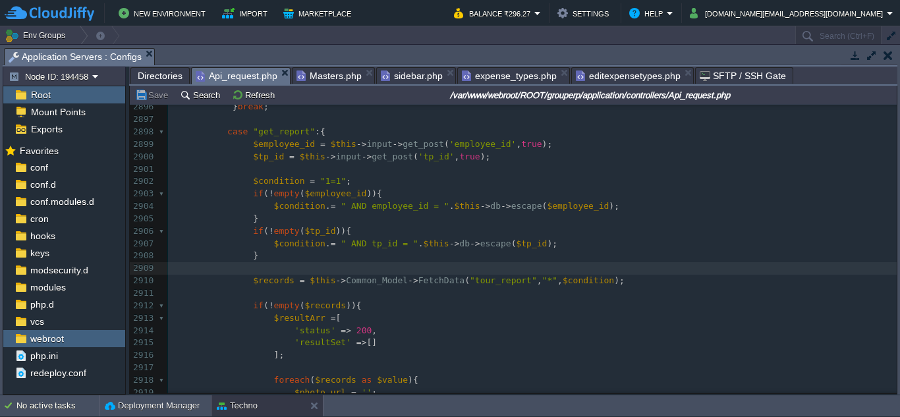
click at [328, 269] on pre "​" at bounding box center [532, 268] width 729 height 13
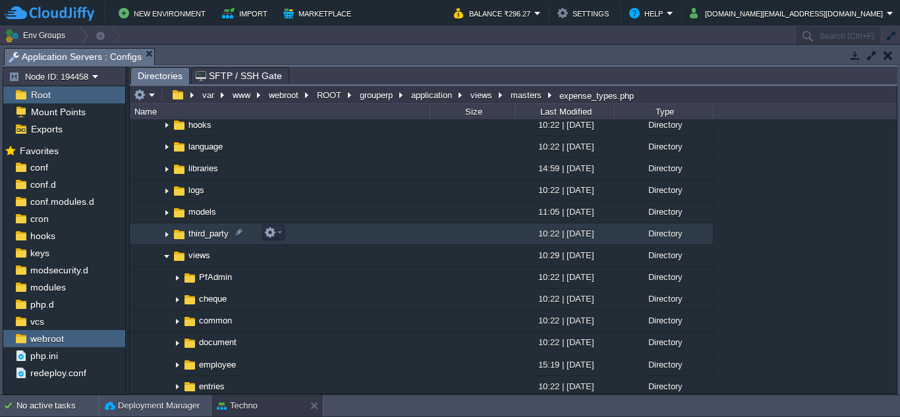
scroll to position [395, 0]
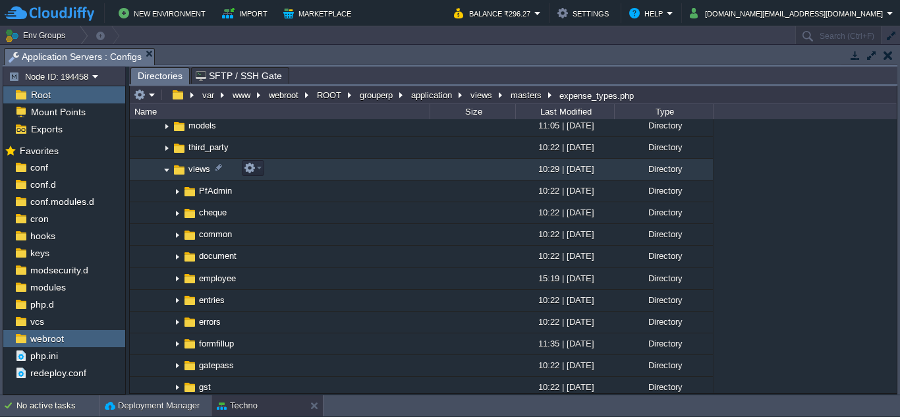
click at [165, 171] on img at bounding box center [166, 169] width 11 height 20
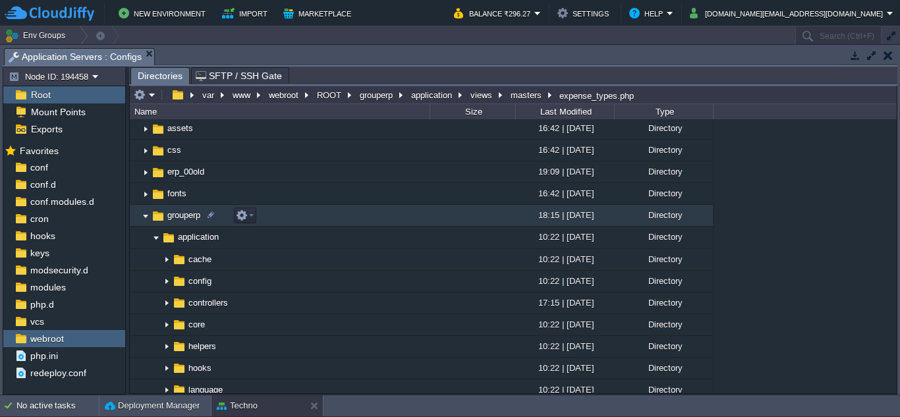
scroll to position [0, 0]
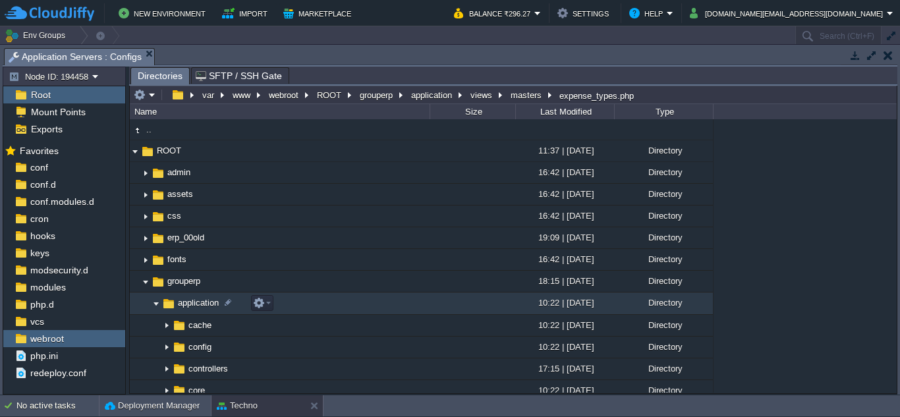
click at [156, 304] on img at bounding box center [156, 304] width 11 height 20
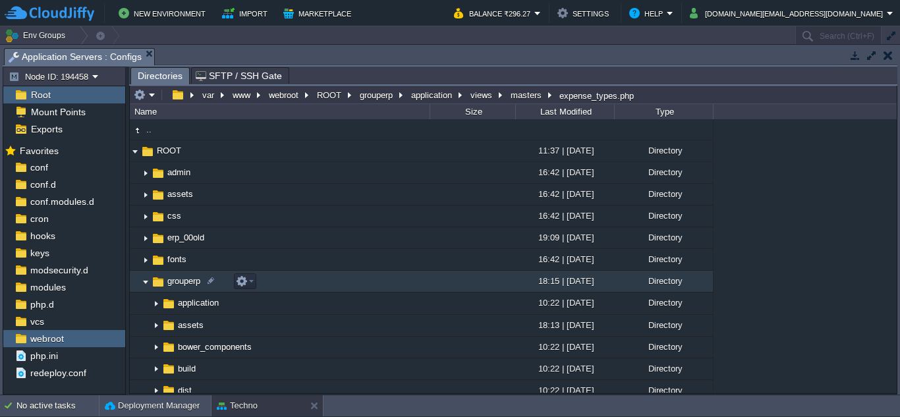
click at [145, 283] on img at bounding box center [145, 282] width 11 height 20
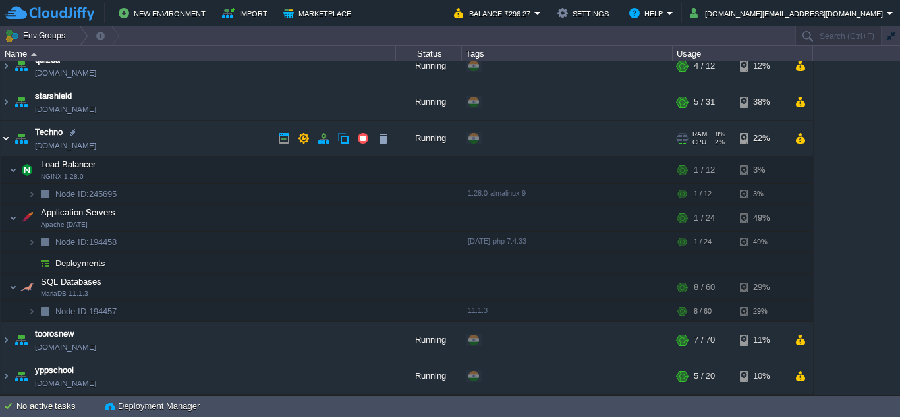
click at [3, 140] on img at bounding box center [6, 139] width 11 height 36
